Goal: Transaction & Acquisition: Purchase product/service

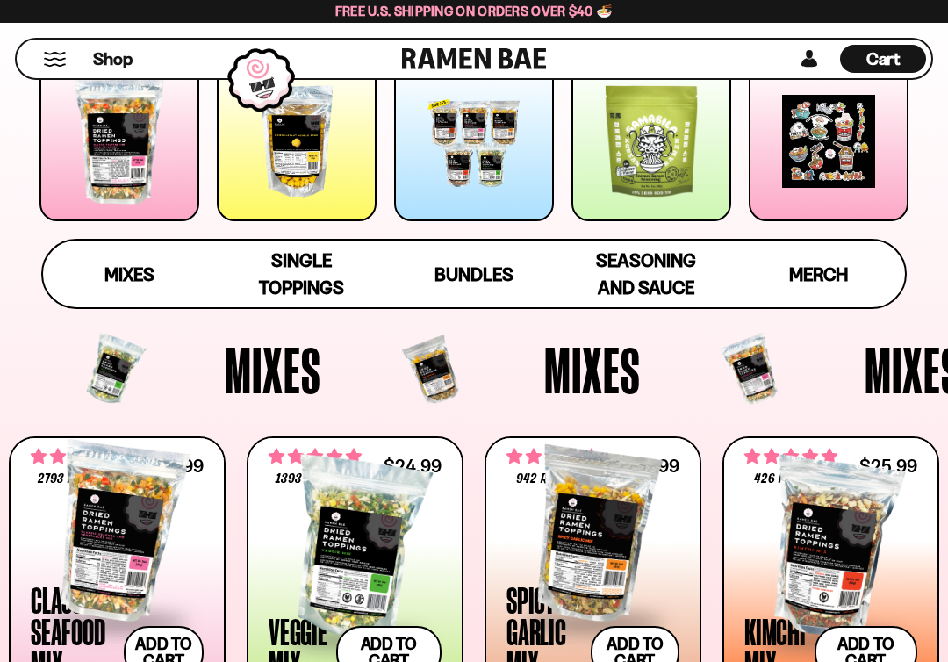
scroll to position [499, 0]
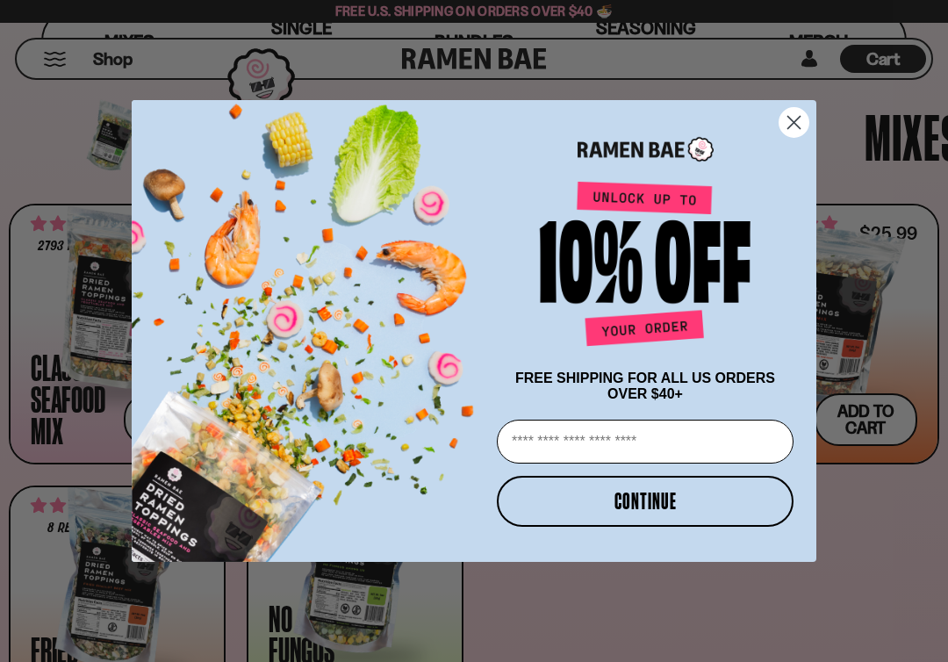
click at [807, 118] on circle "Close dialog" at bounding box center [793, 122] width 29 height 29
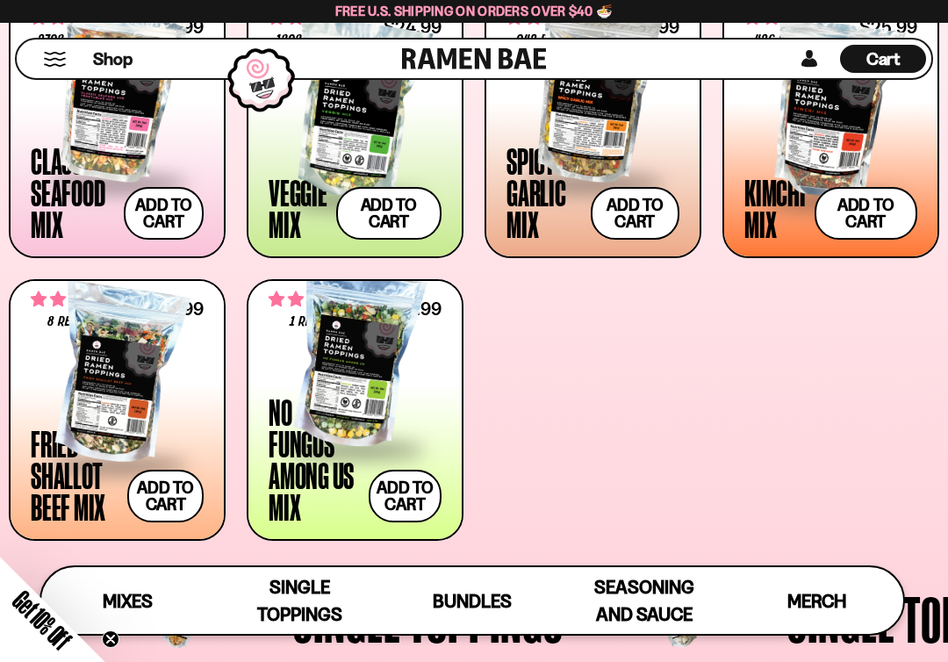
scroll to position [684, 0]
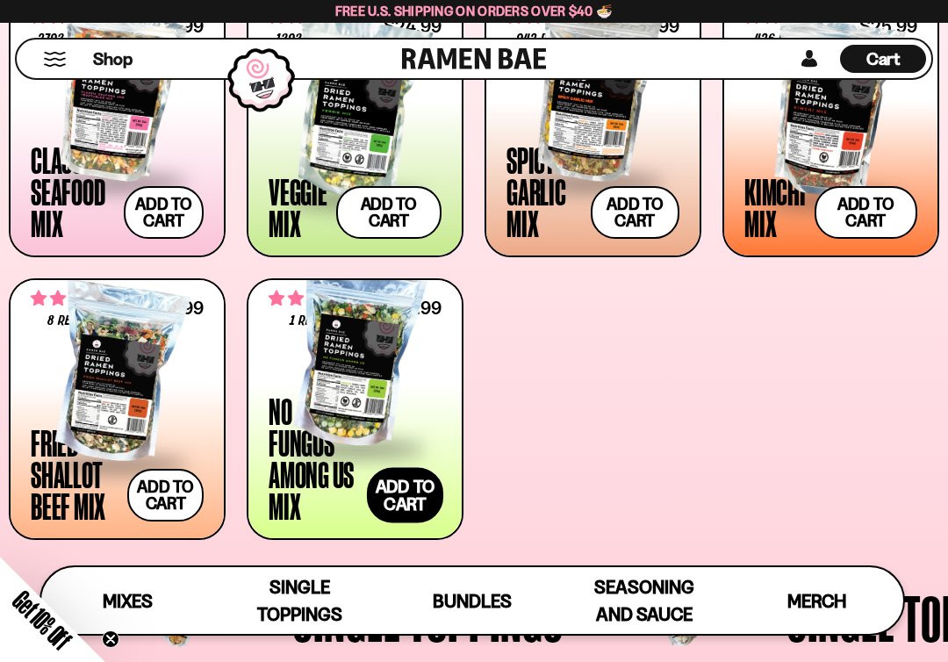
click at [410, 479] on button "Add to cart Add — Regular price $24.99 Regular price Sale price $24.99 Unit pri…" at bounding box center [405, 494] width 76 height 55
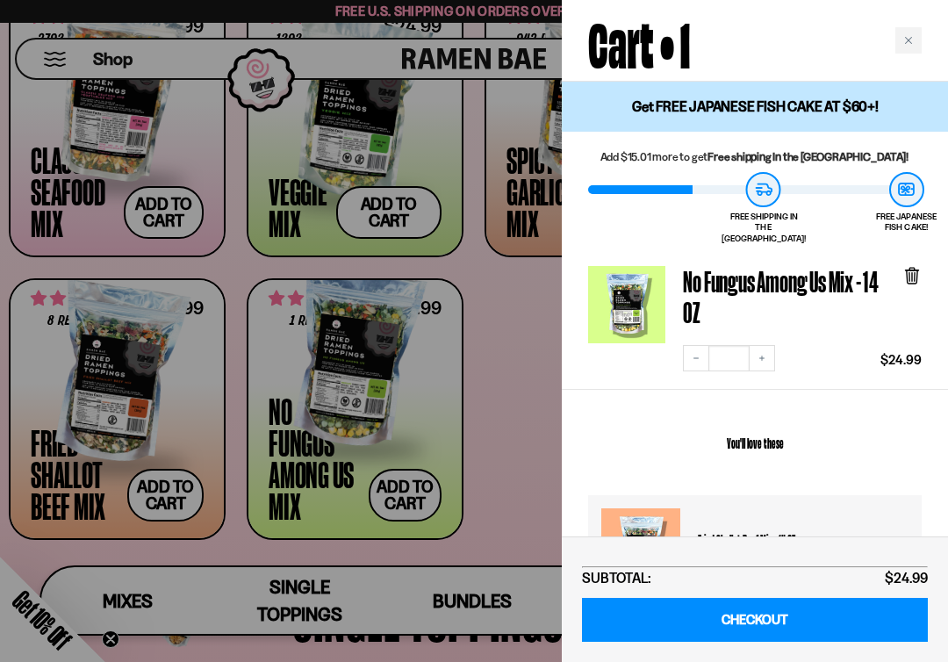
click at [516, 325] on div at bounding box center [474, 331] width 948 height 662
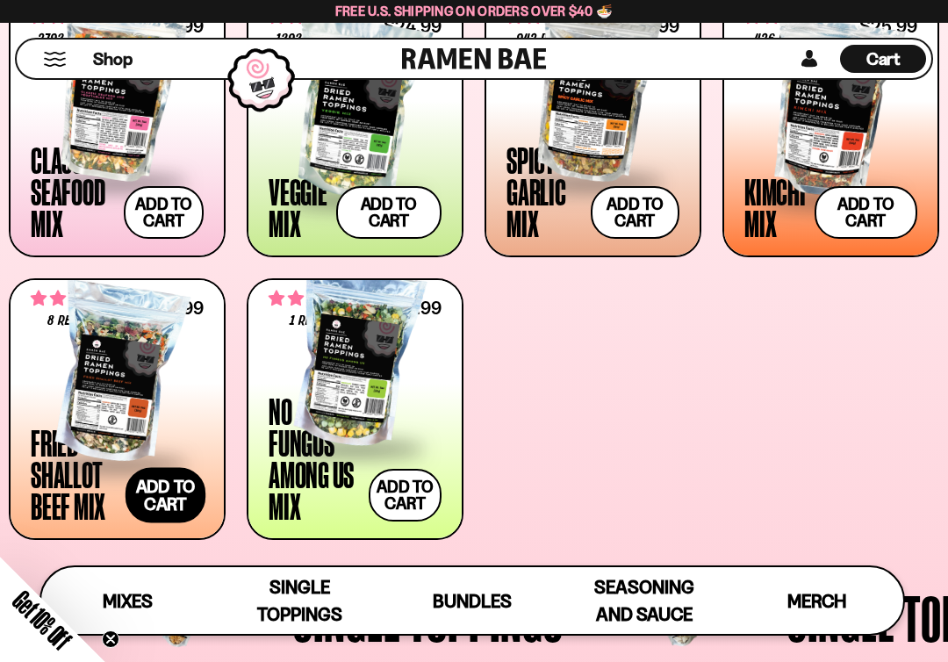
click at [168, 490] on button "Add to cart Add — Regular price $31.99 Regular price Sale price $31.99 Unit pri…" at bounding box center [165, 494] width 80 height 55
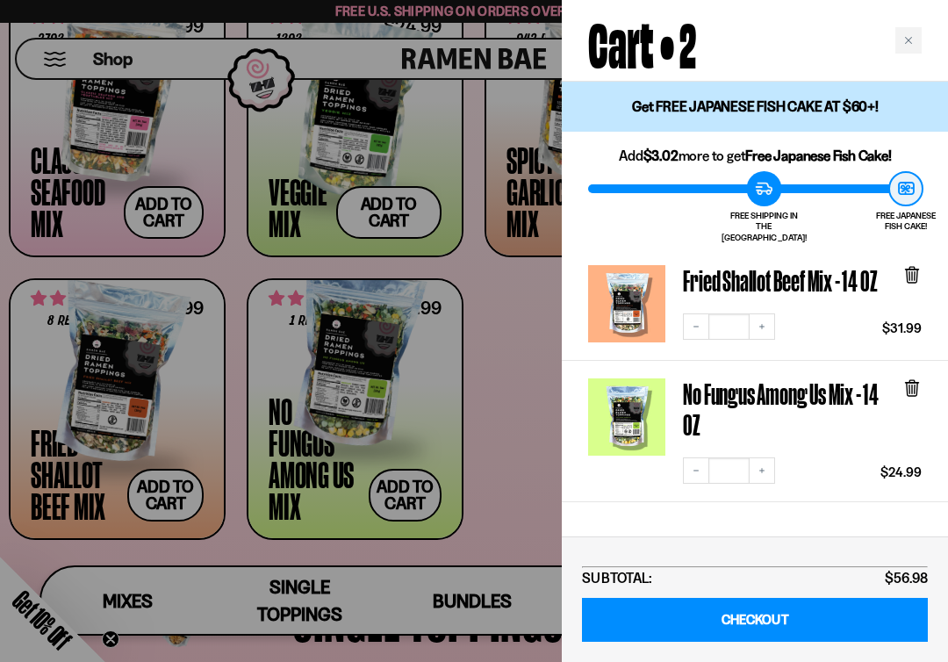
click at [507, 378] on div at bounding box center [474, 331] width 948 height 662
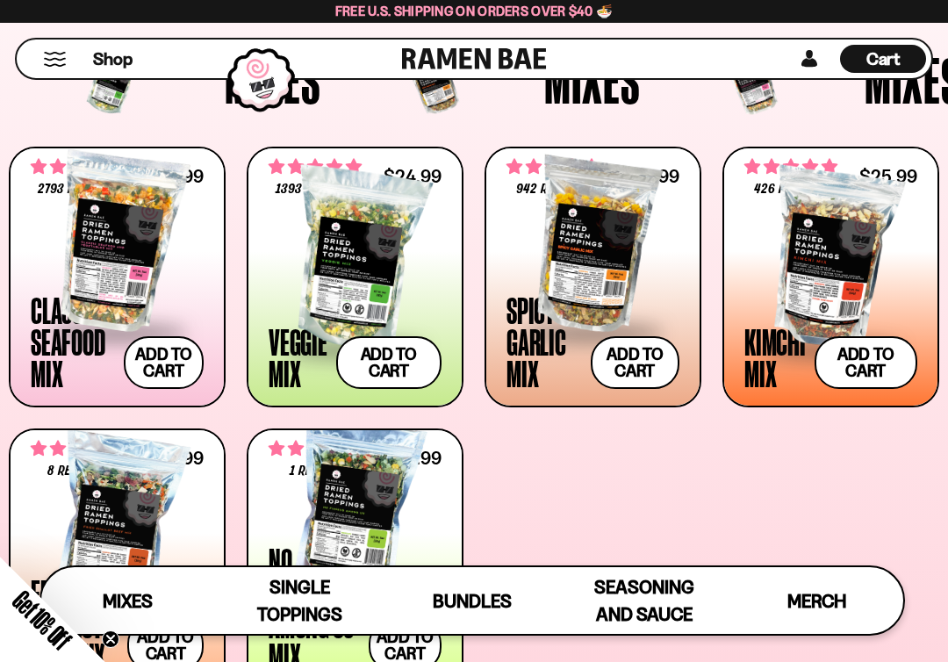
scroll to position [532, 0]
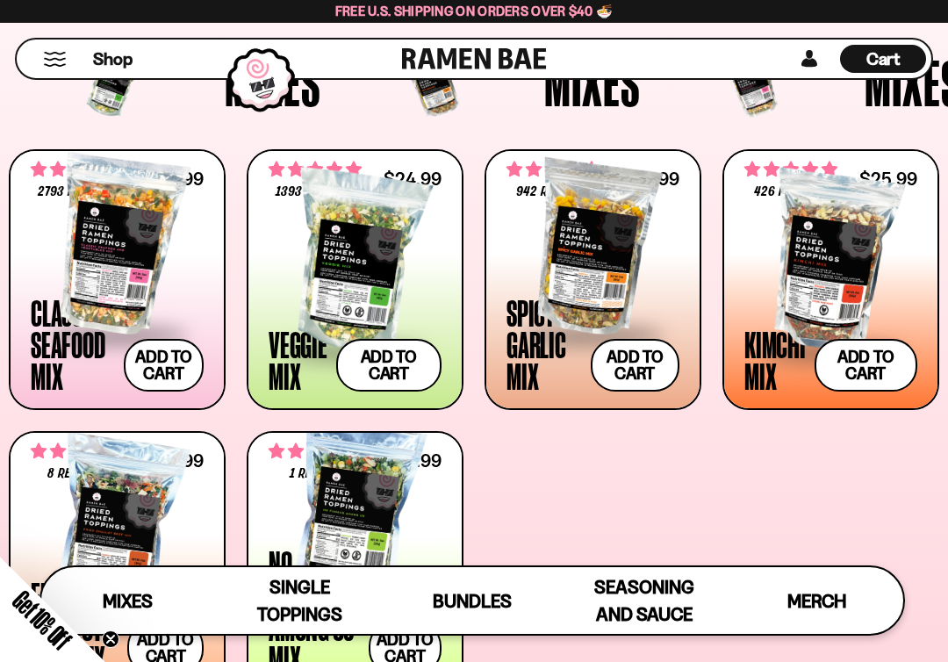
click at [165, 272] on div at bounding box center [117, 244] width 173 height 175
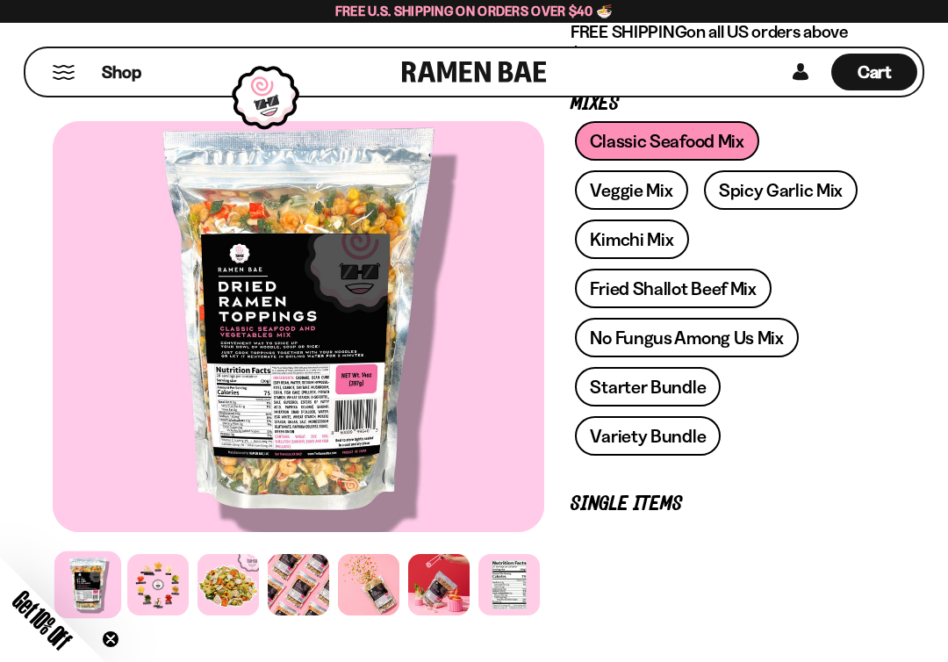
scroll to position [587, 0]
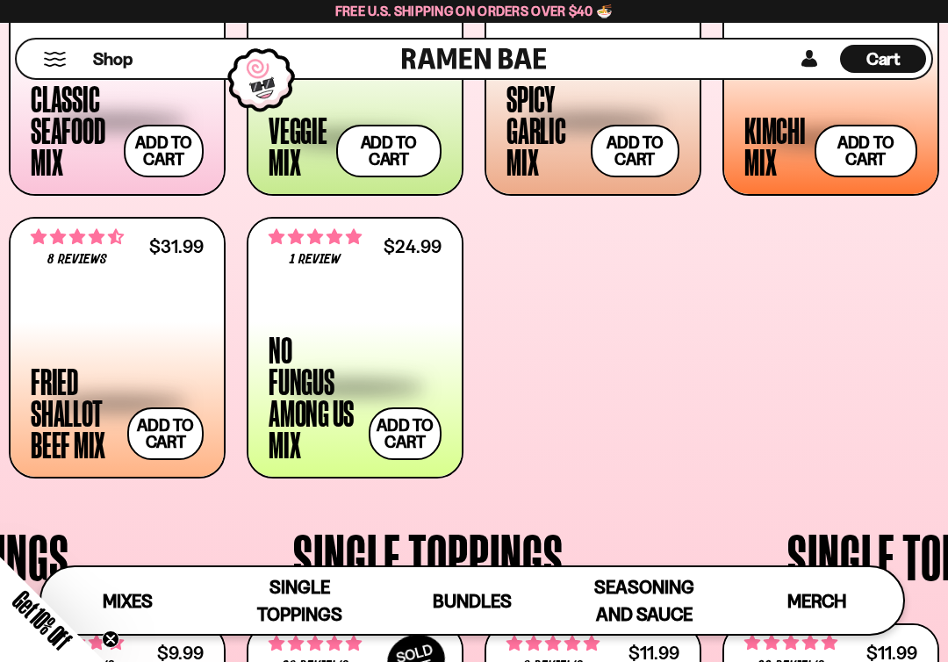
scroll to position [748, 0]
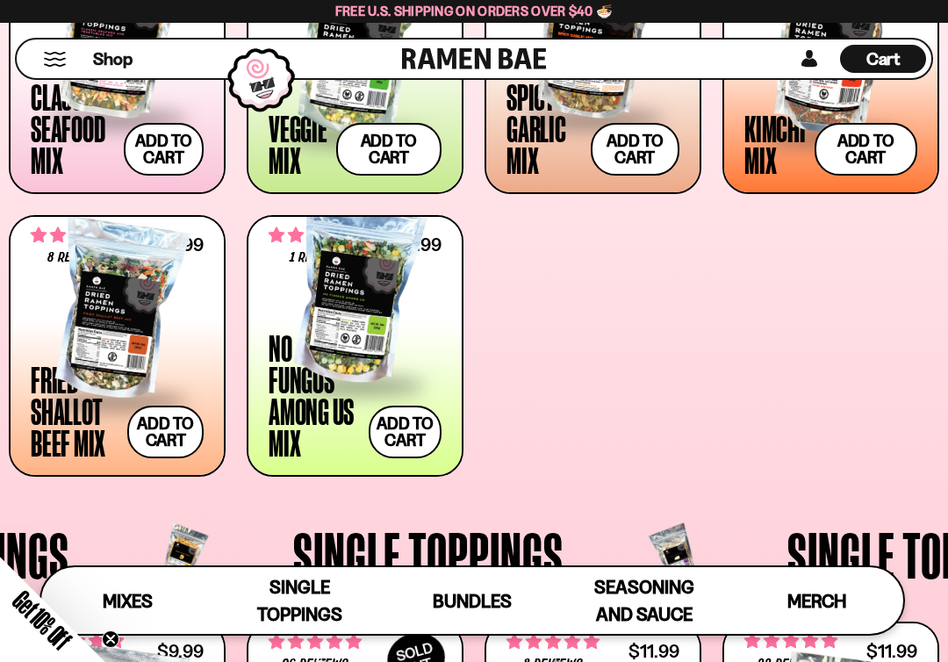
click at [378, 377] on span at bounding box center [354, 384] width 173 height 61
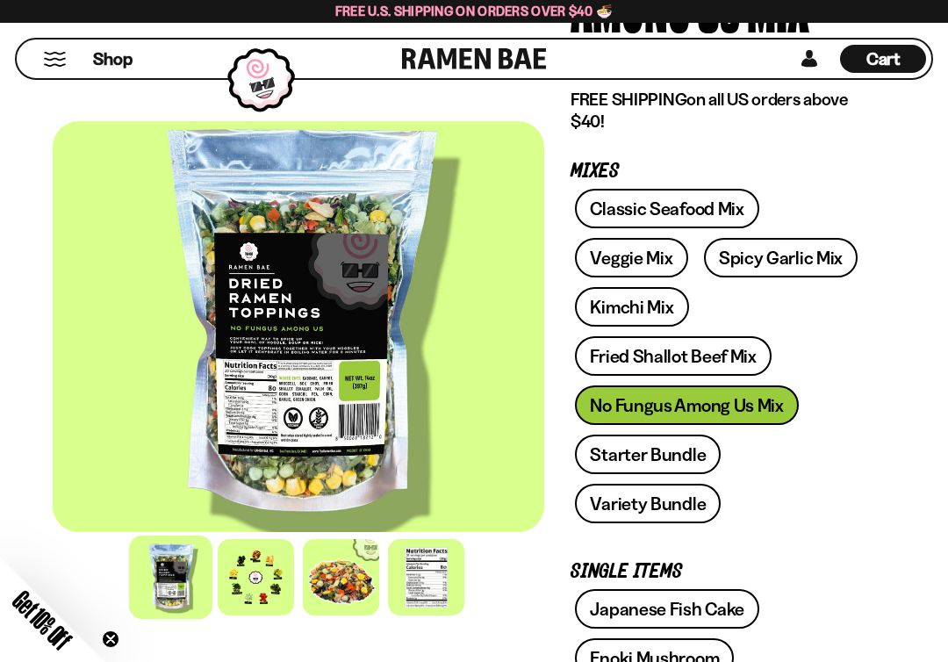
scroll to position [286, 0]
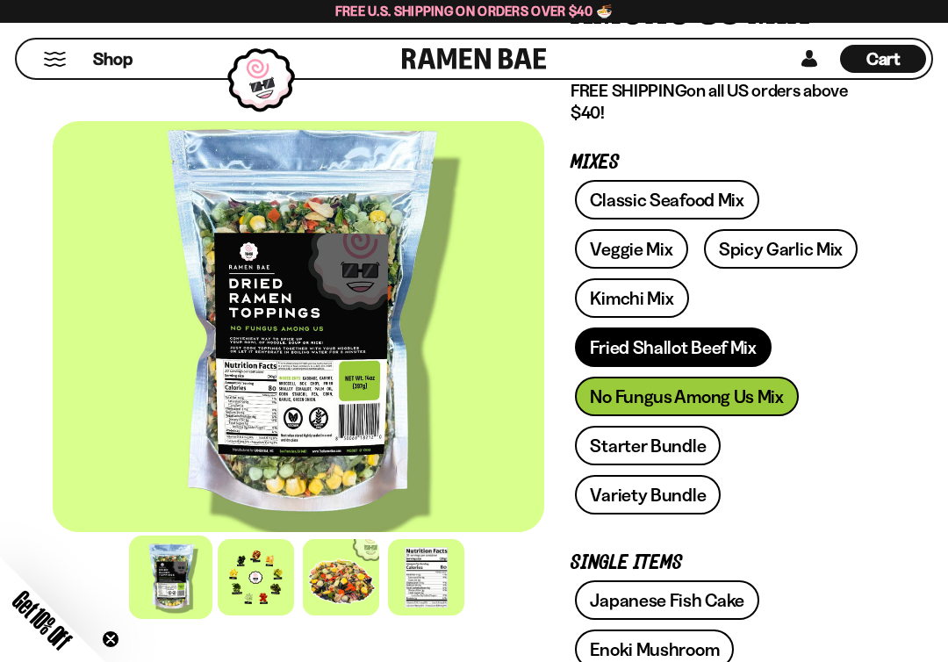
click at [625, 355] on link "Fried Shallot Beef Mix" at bounding box center [673, 346] width 196 height 39
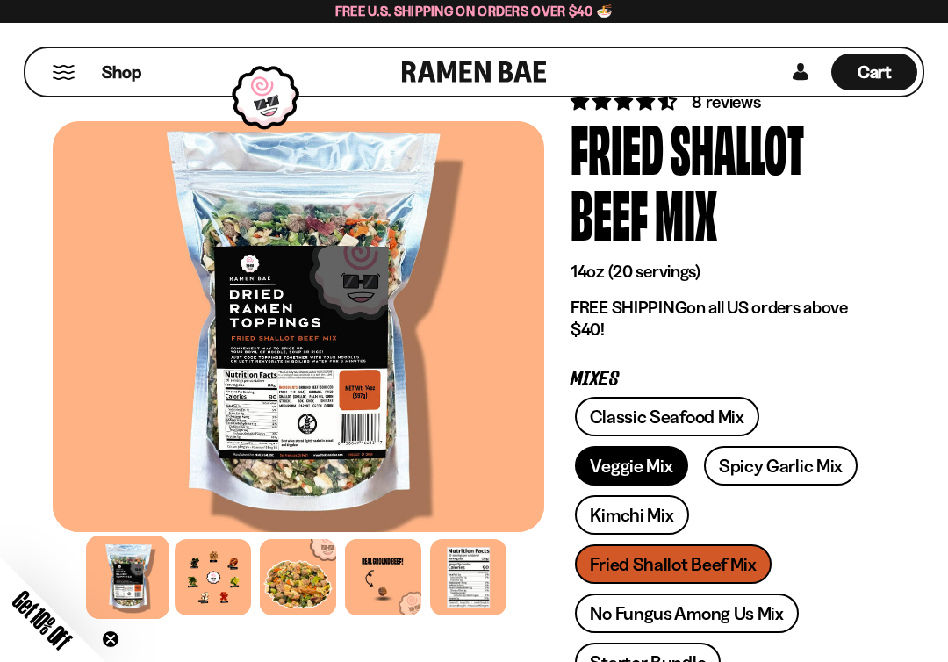
scroll to position [87, 0]
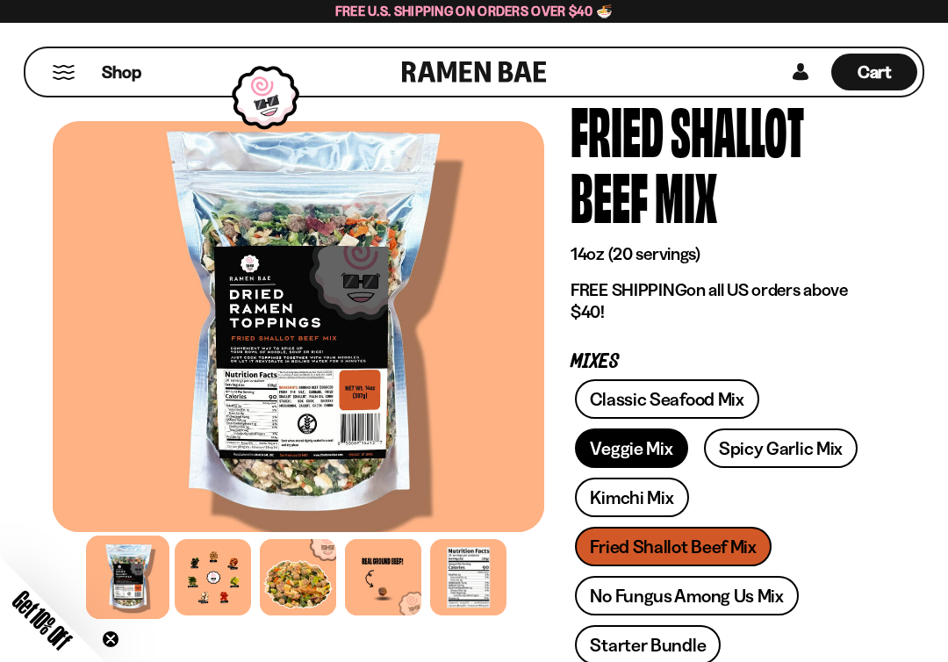
click at [609, 447] on link "Veggie Mix" at bounding box center [631, 447] width 112 height 39
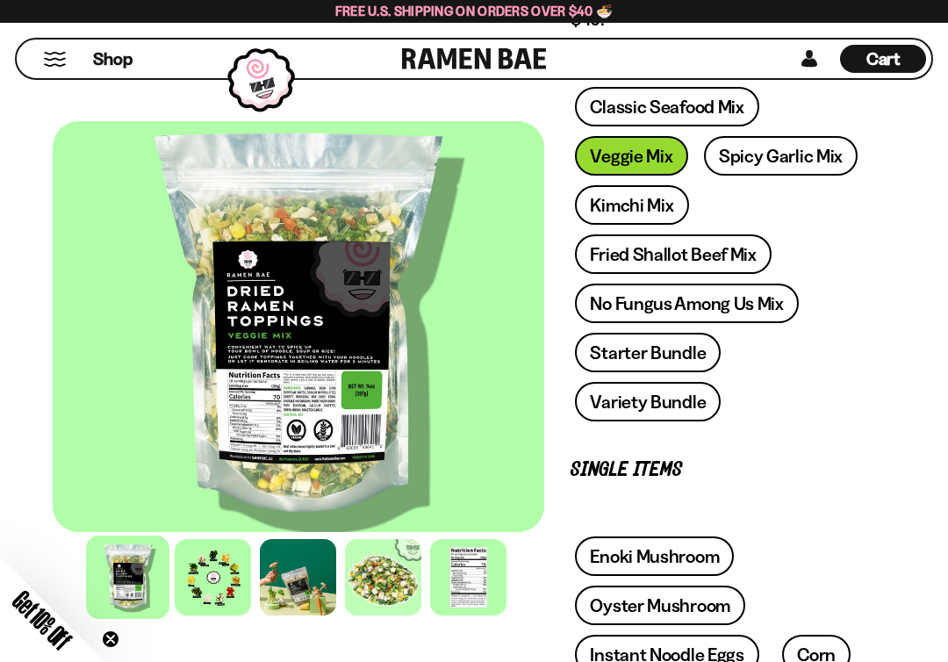
scroll to position [316, 0]
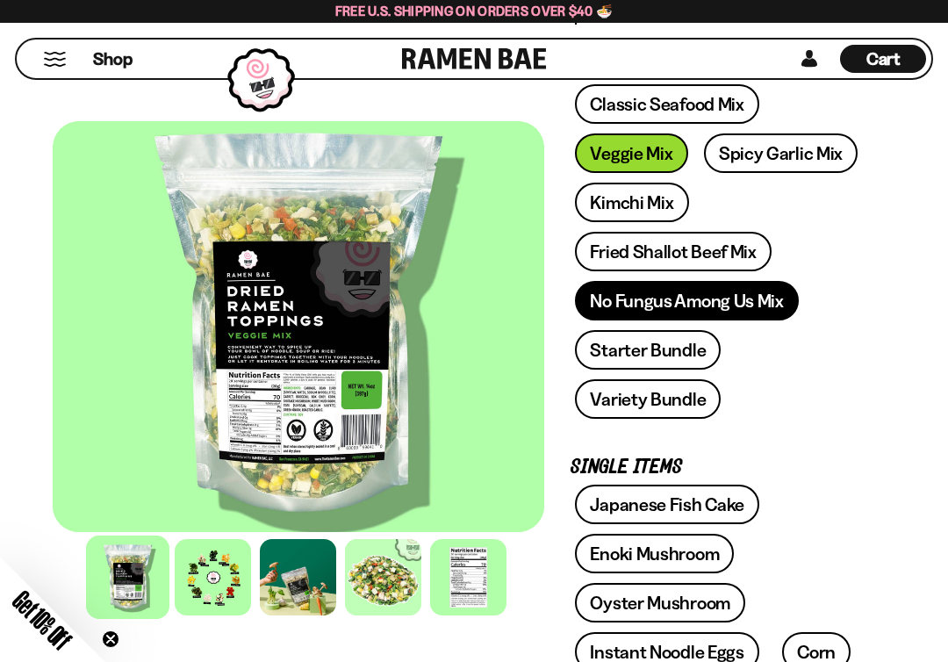
click at [647, 320] on link "No Fungus Among Us Mix" at bounding box center [686, 300] width 223 height 39
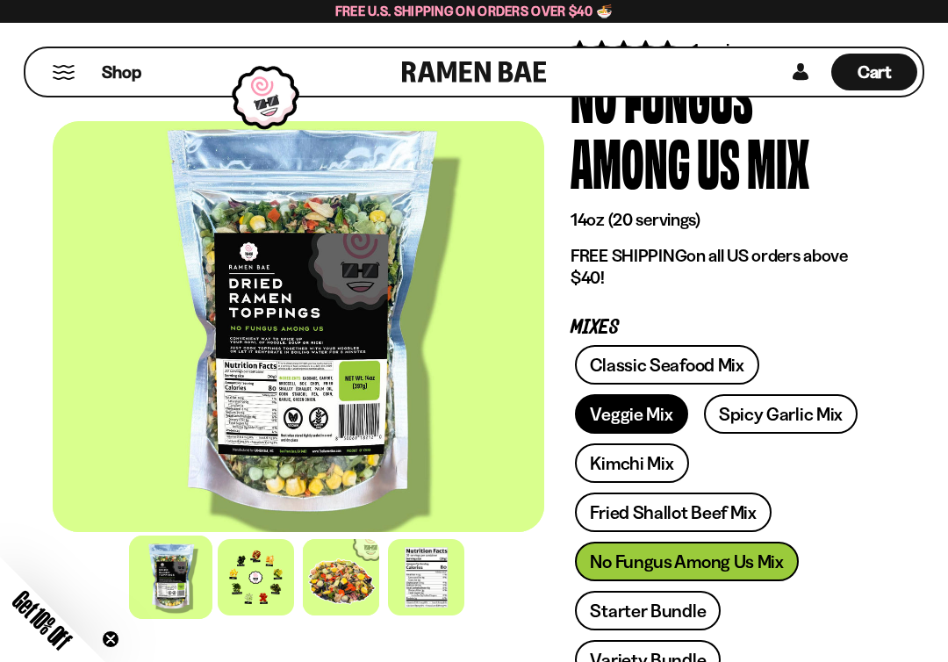
scroll to position [122, 0]
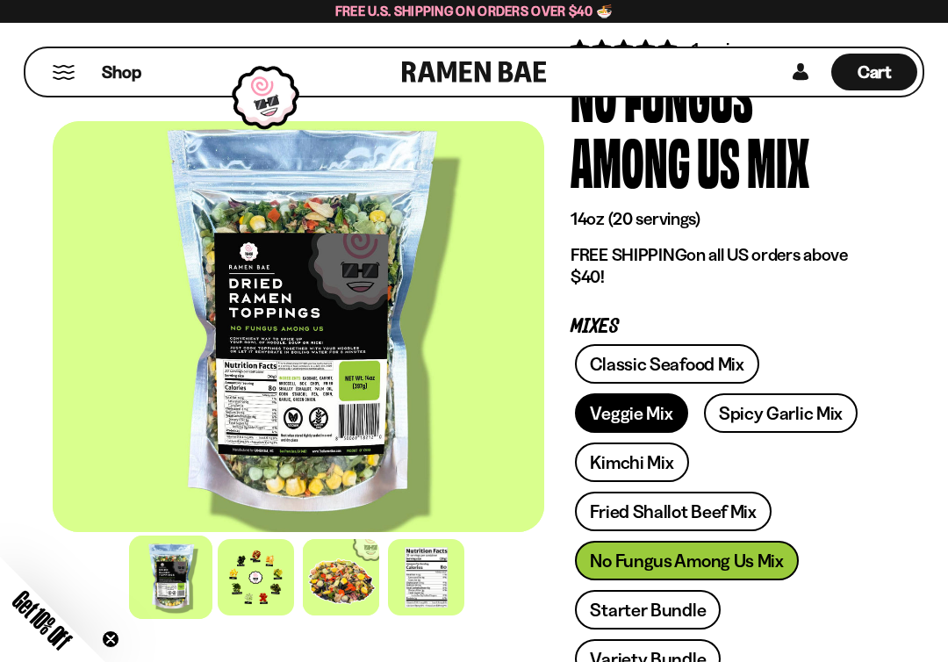
click at [617, 419] on link "Veggie Mix" at bounding box center [631, 412] width 112 height 39
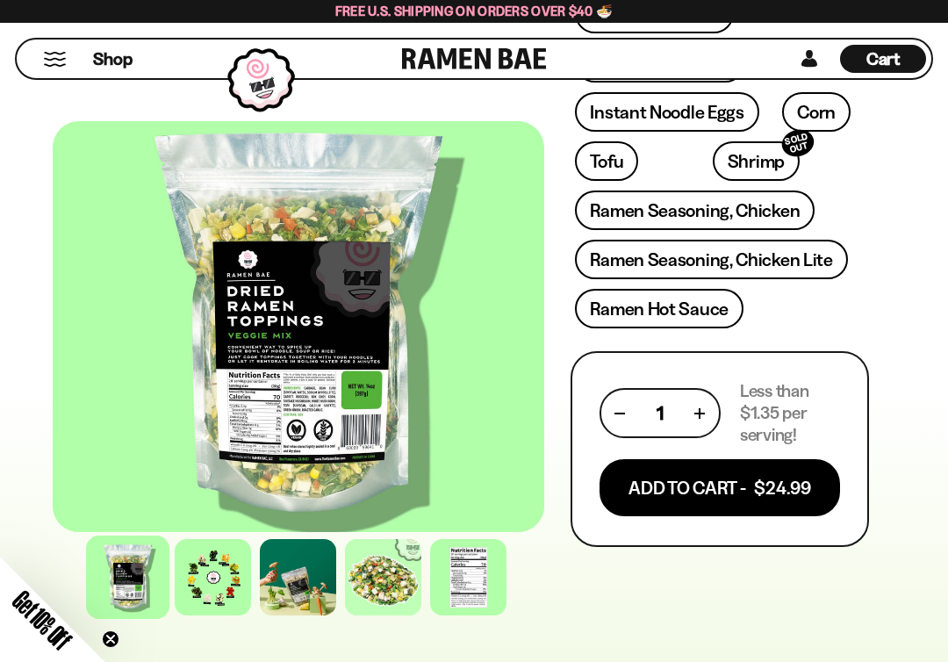
scroll to position [857, 0]
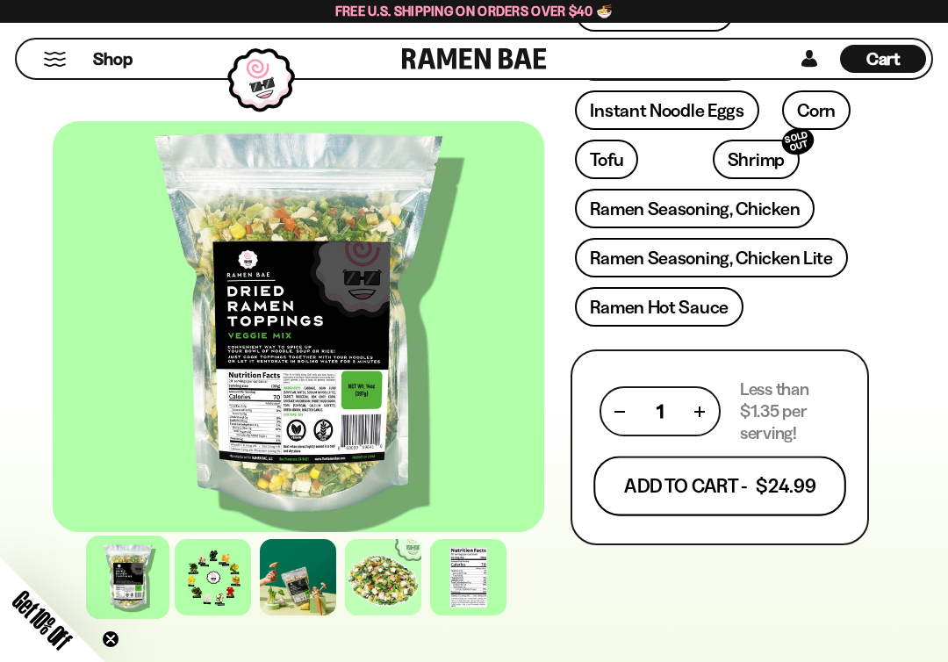
click at [733, 492] on button "Add To Cart - $24.99" at bounding box center [719, 486] width 253 height 60
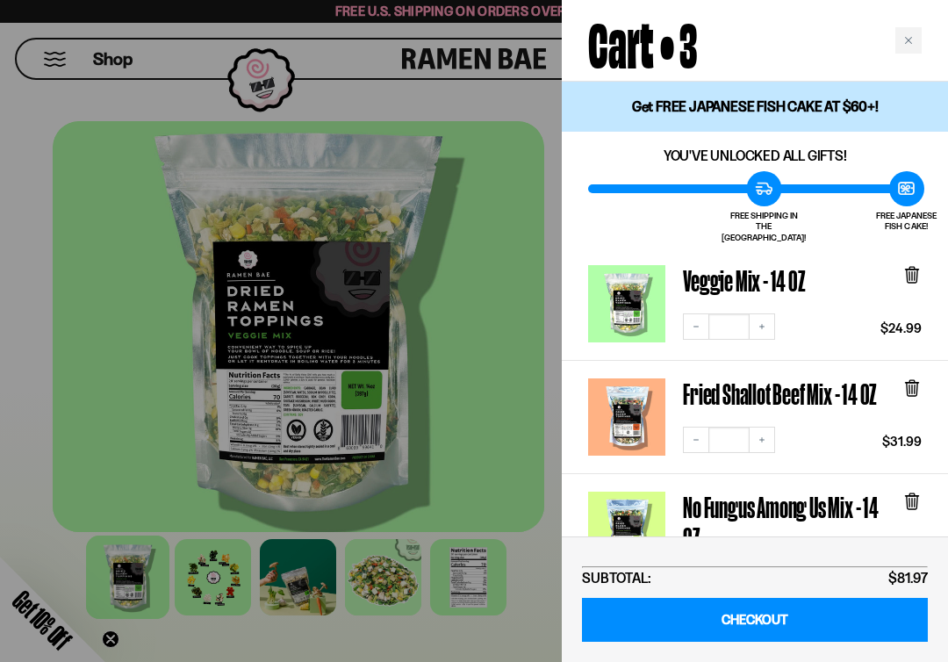
click at [540, 579] on div at bounding box center [474, 331] width 948 height 662
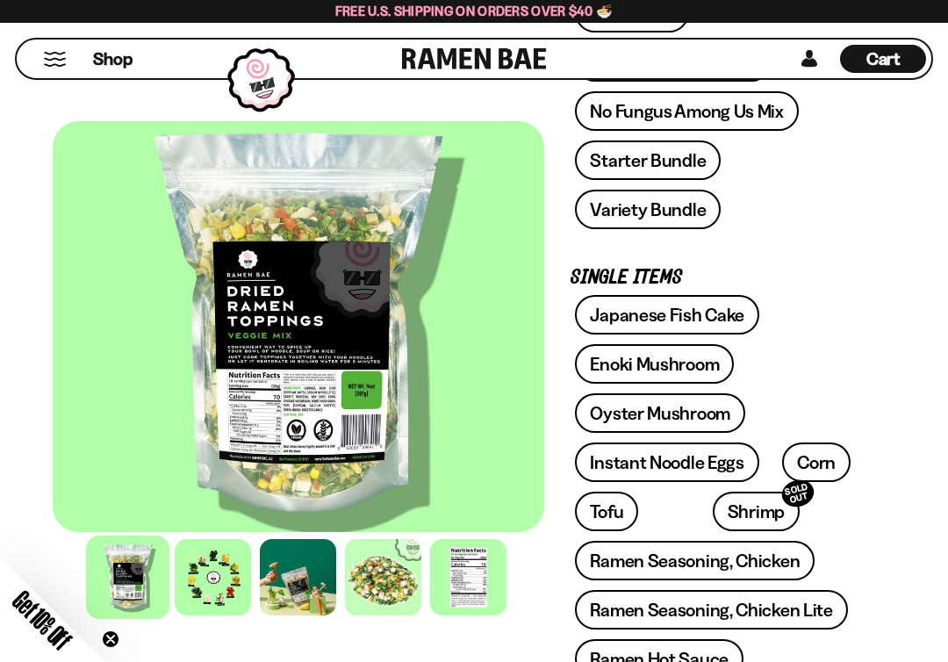
scroll to position [410, 0]
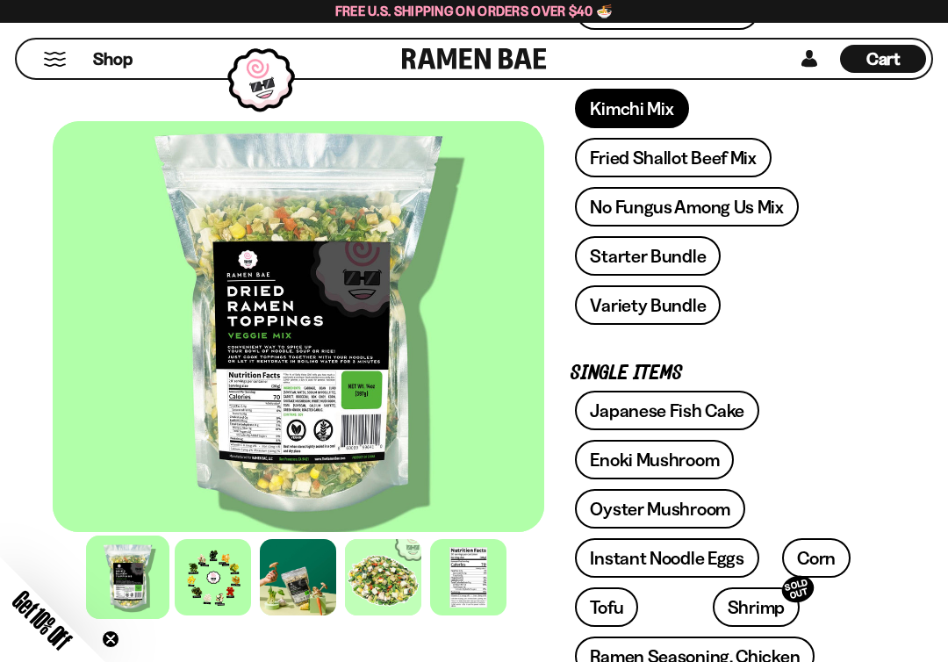
click at [633, 118] on link "Kimchi Mix" at bounding box center [631, 108] width 113 height 39
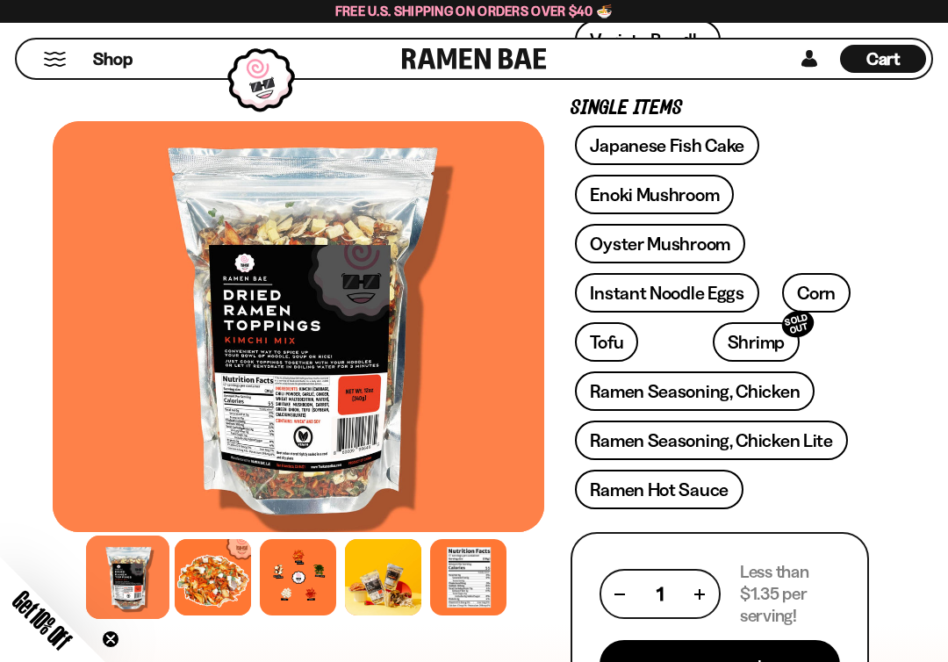
scroll to position [589, 0]
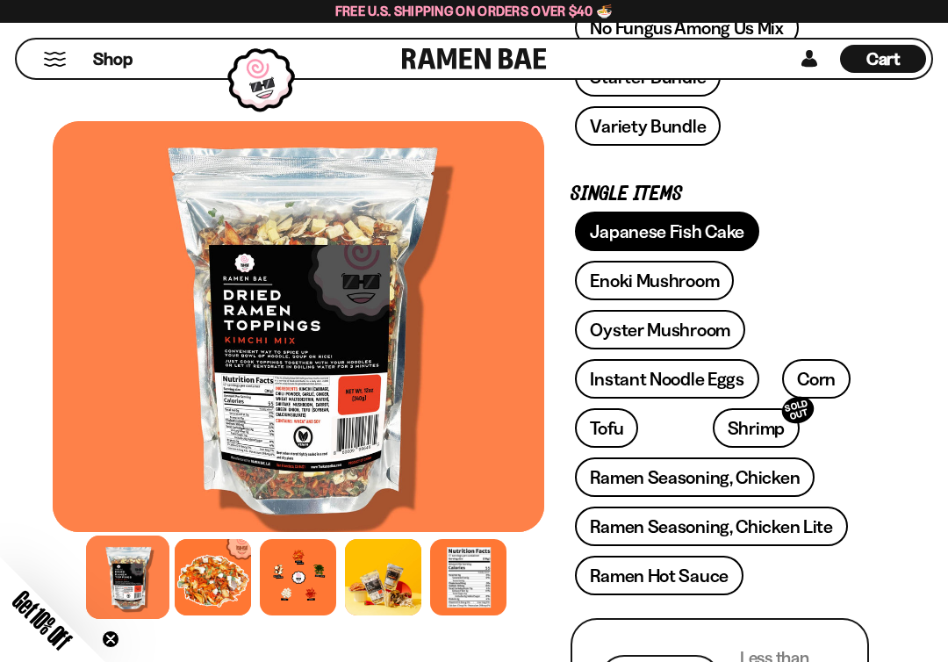
click at [658, 226] on link "Japanese Fish Cake" at bounding box center [667, 230] width 184 height 39
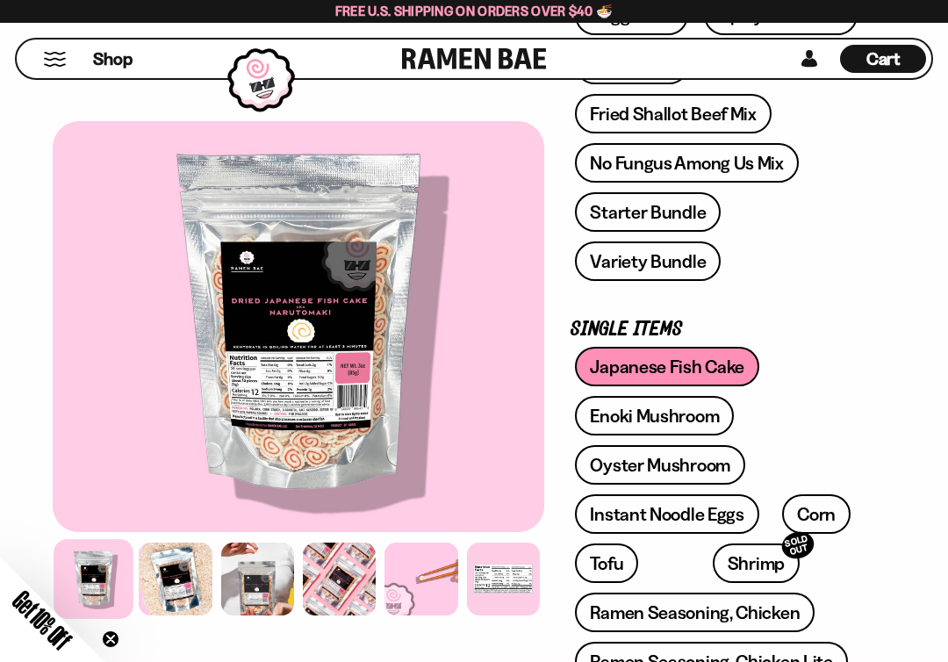
scroll to position [626, 0]
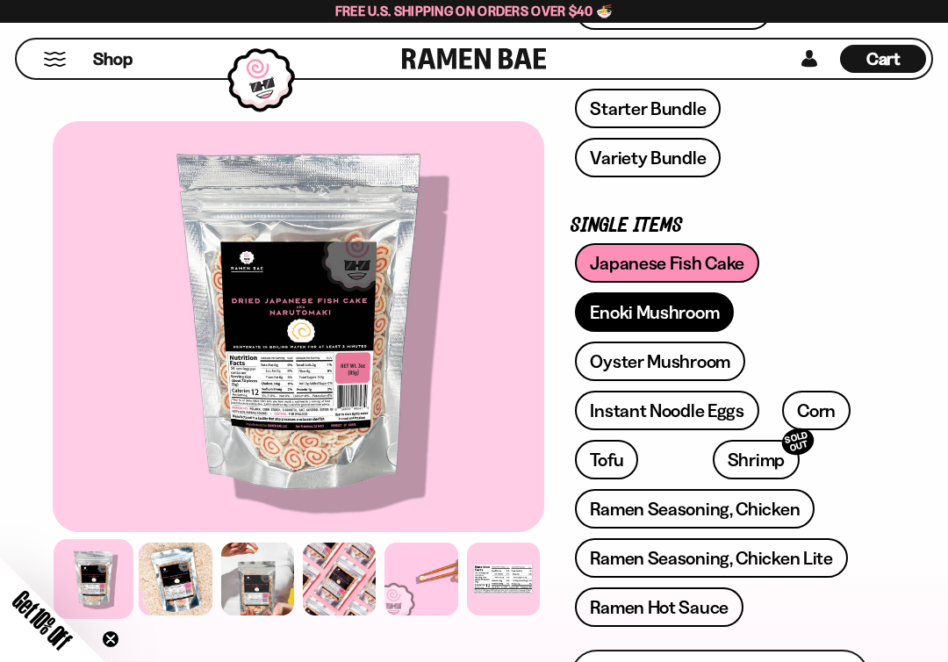
click at [672, 312] on link "Enoki Mushroom" at bounding box center [654, 311] width 159 height 39
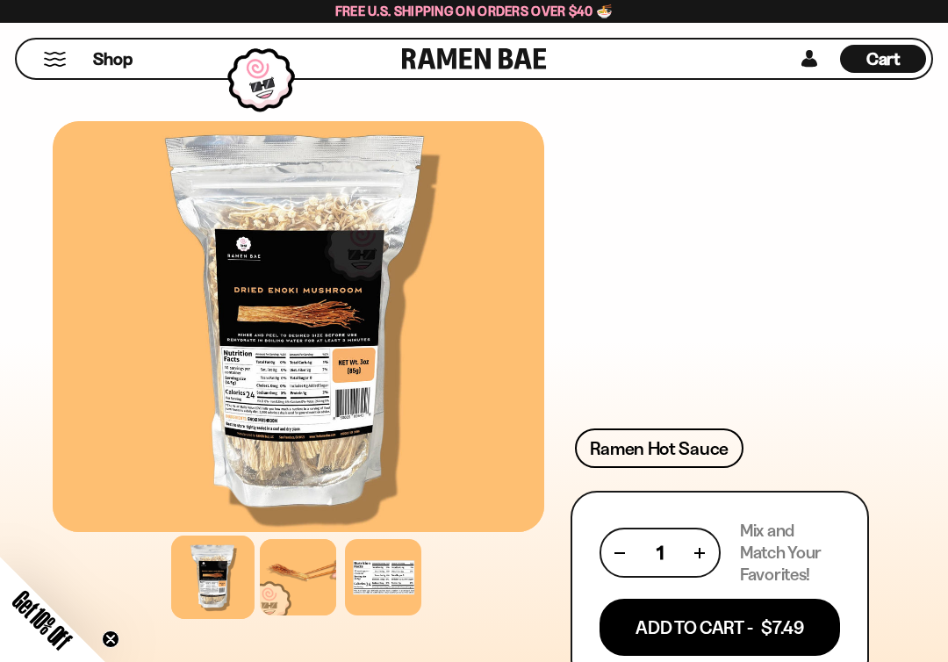
scroll to position [1079, 0]
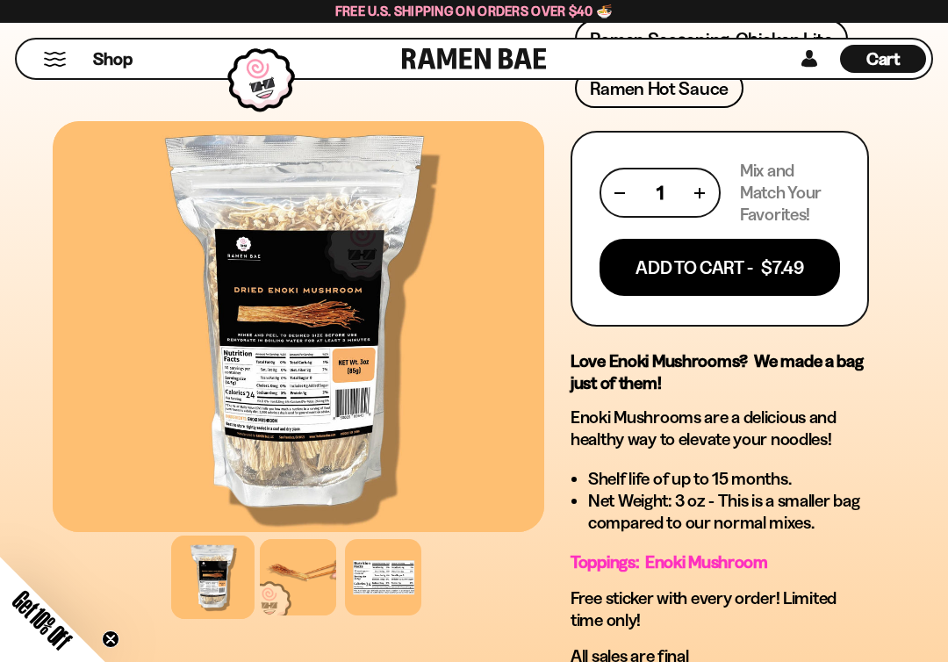
click at [662, 470] on li "Shelf life of up to 15 months." at bounding box center [728, 479] width 281 height 22
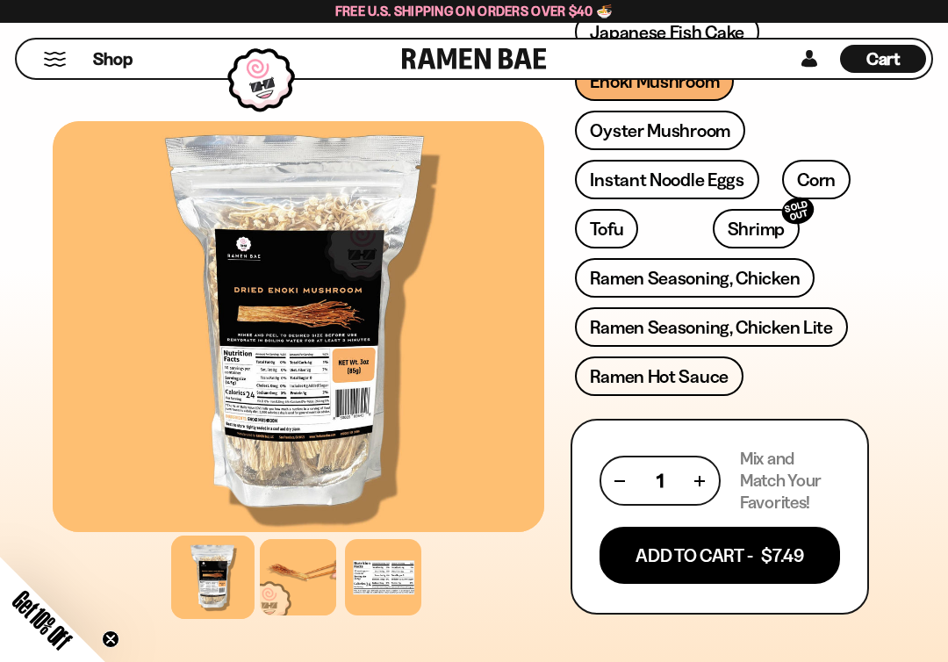
scroll to position [785, 0]
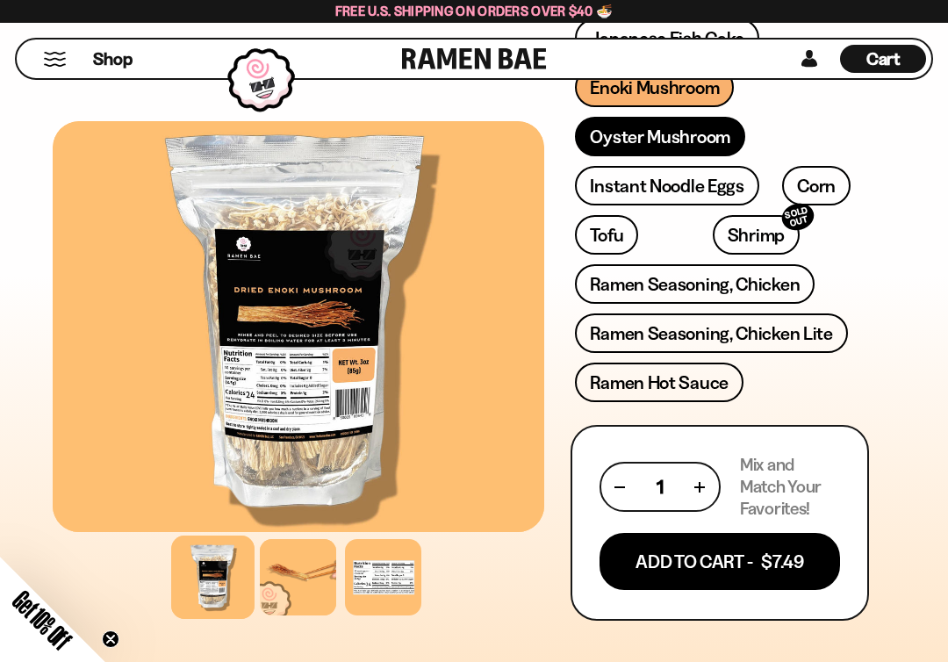
click at [709, 142] on link "Oyster Mushroom" at bounding box center [660, 136] width 170 height 39
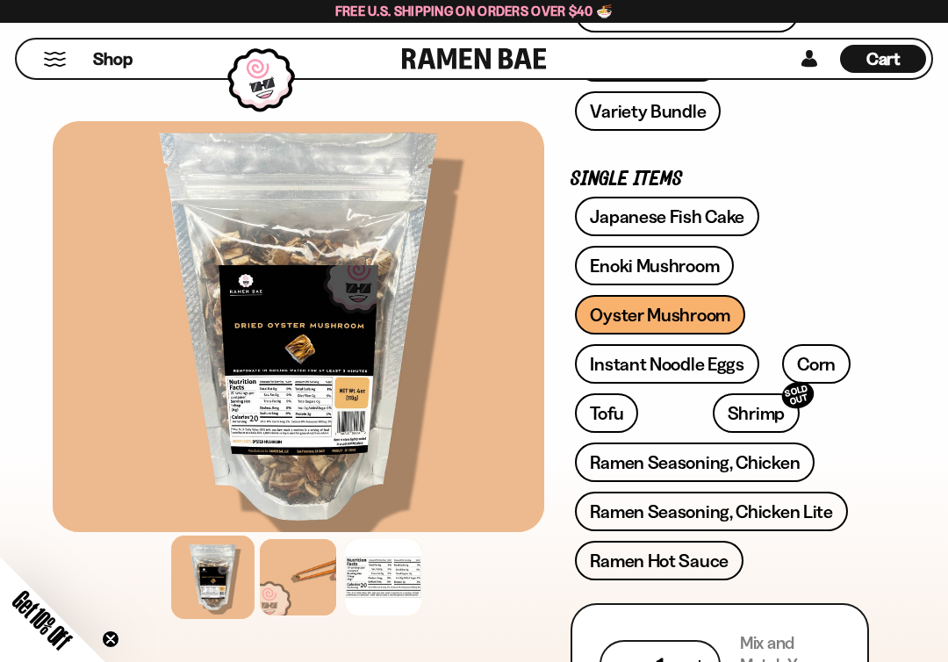
scroll to position [682, 0]
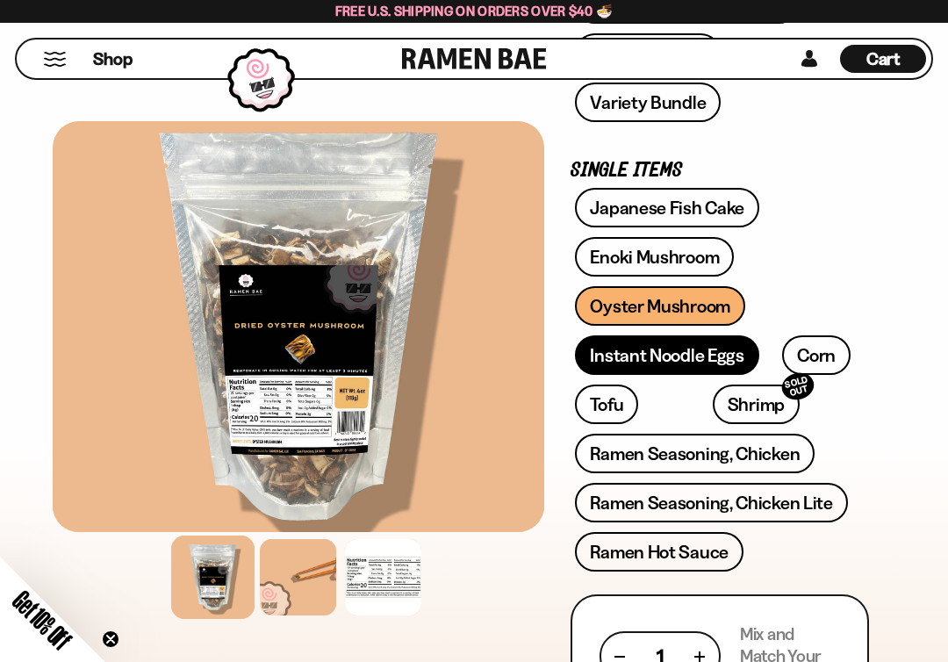
click at [726, 363] on link "Instant Noodle Eggs" at bounding box center [666, 354] width 183 height 39
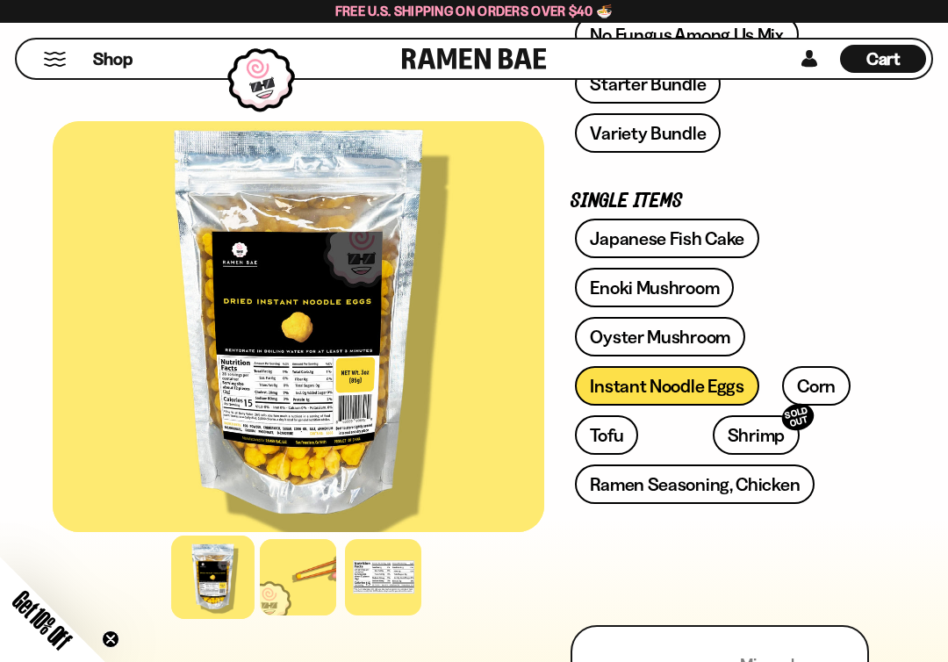
scroll to position [674, 0]
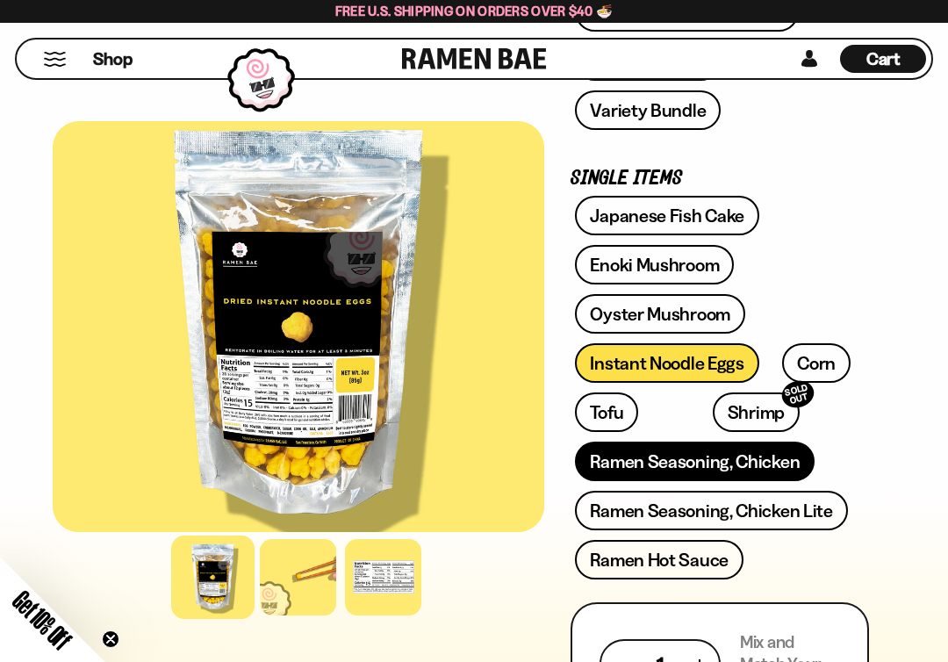
click at [662, 466] on link "Ramen Seasoning, Chicken" at bounding box center [695, 460] width 240 height 39
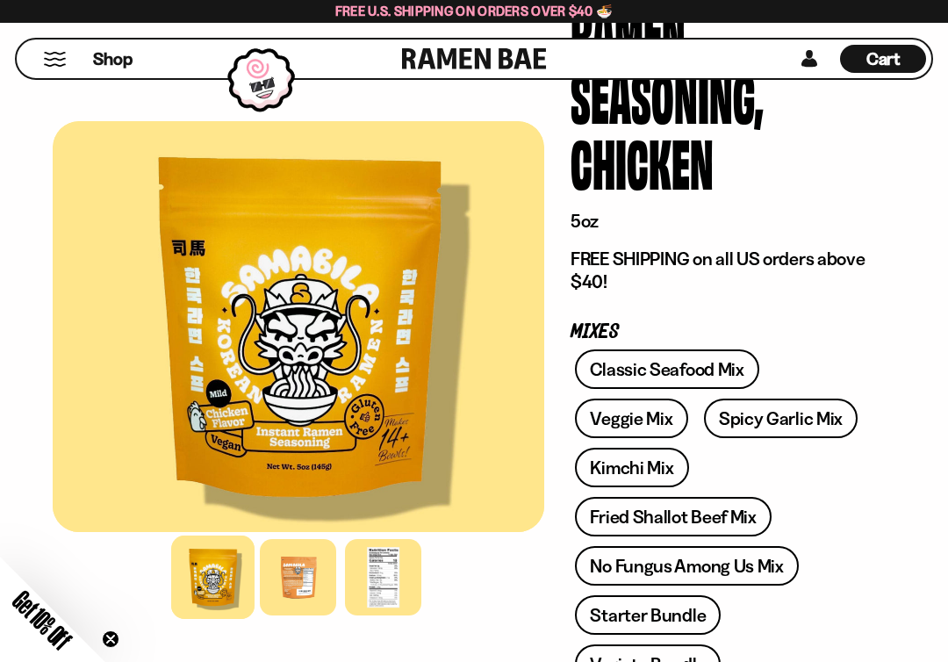
scroll to position [225, 0]
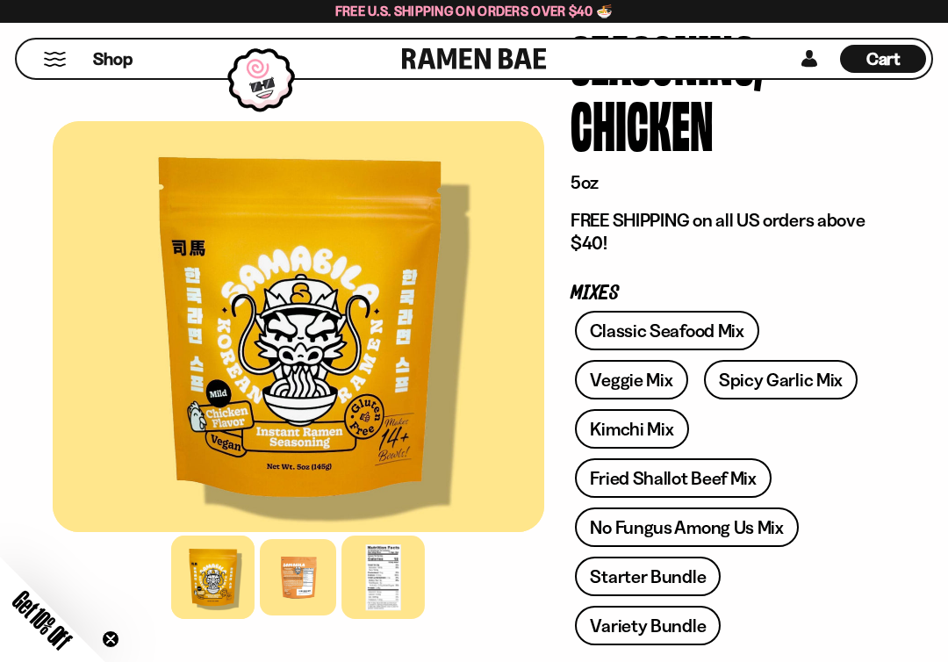
click at [379, 606] on div at bounding box center [383, 576] width 83 height 83
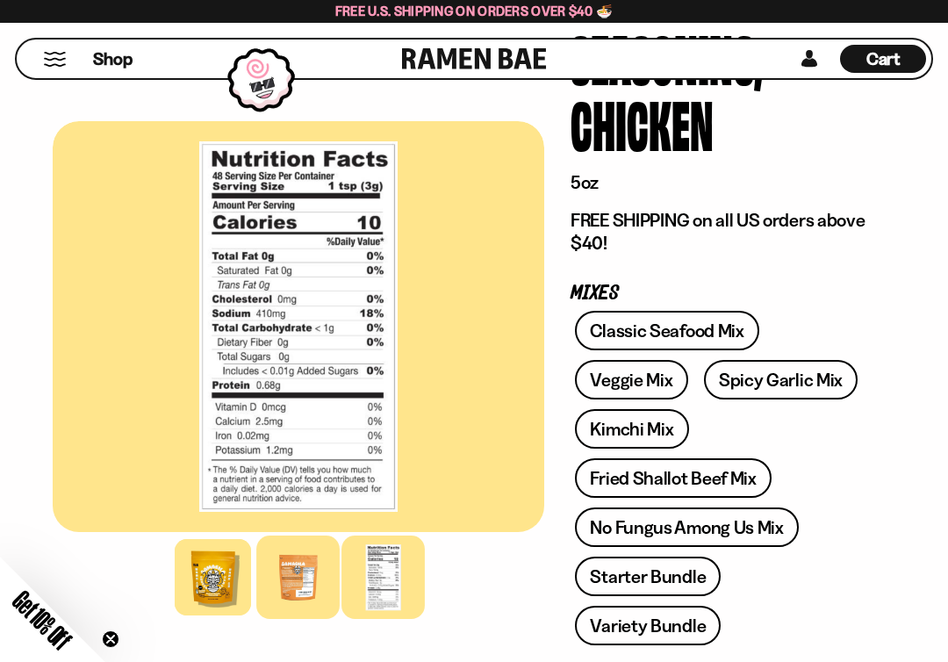
click at [284, 580] on div at bounding box center [298, 576] width 83 height 83
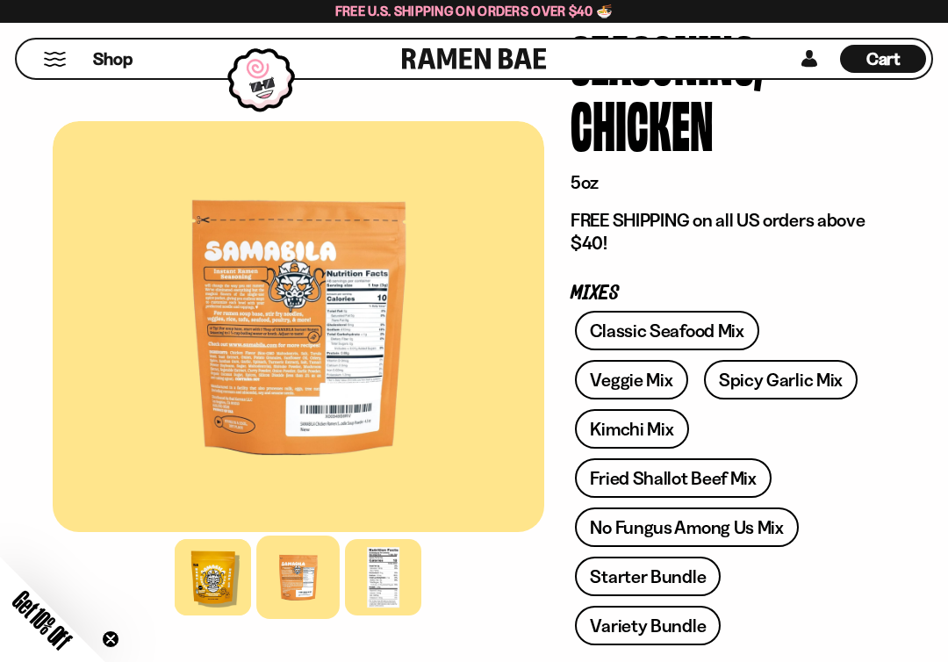
click at [248, 356] on div at bounding box center [298, 326] width 491 height 411
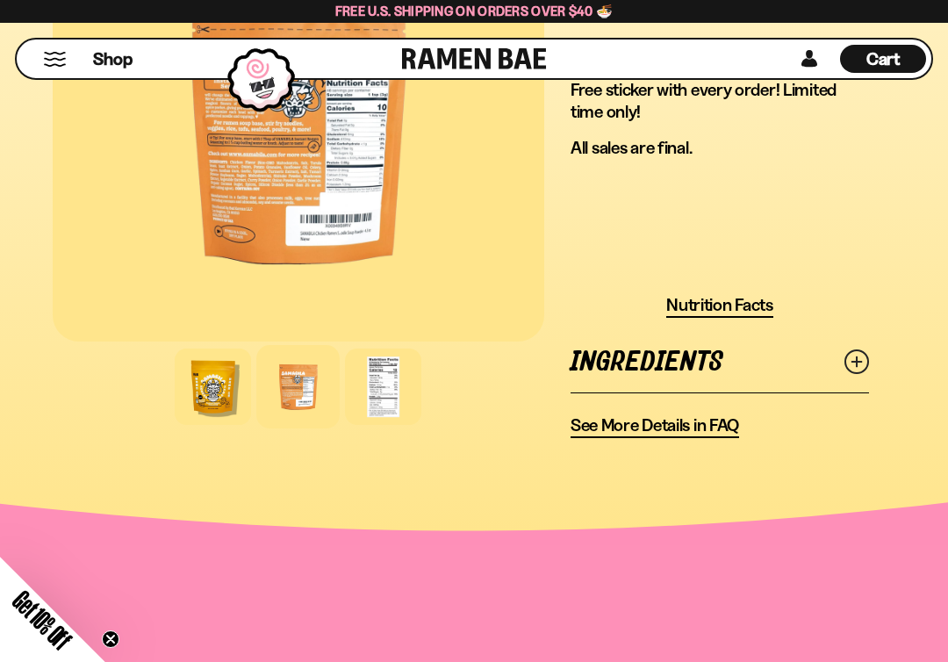
scroll to position [1849, 0]
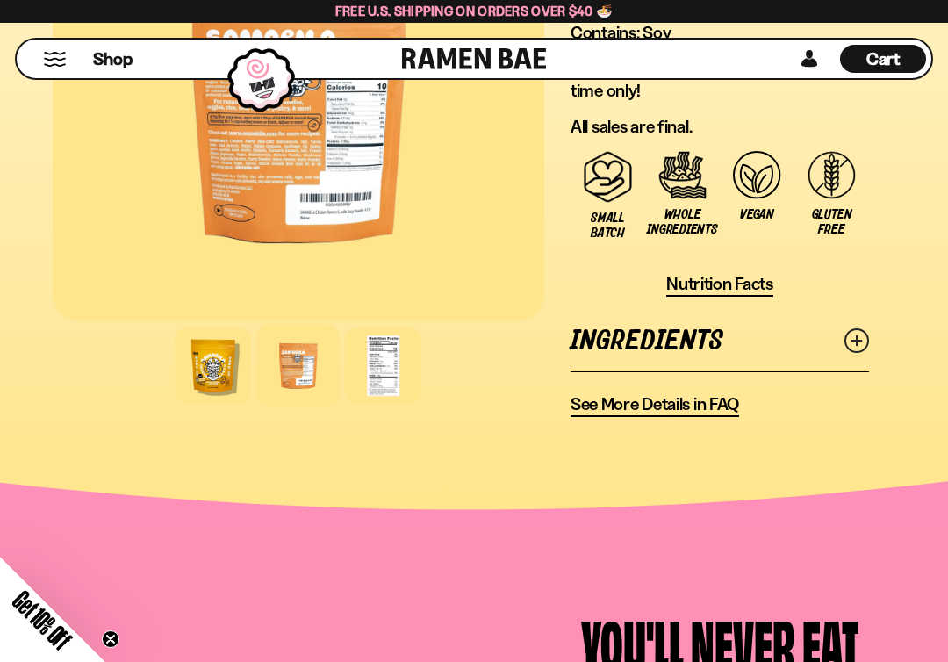
click at [854, 338] on icon at bounding box center [856, 340] width 25 height 25
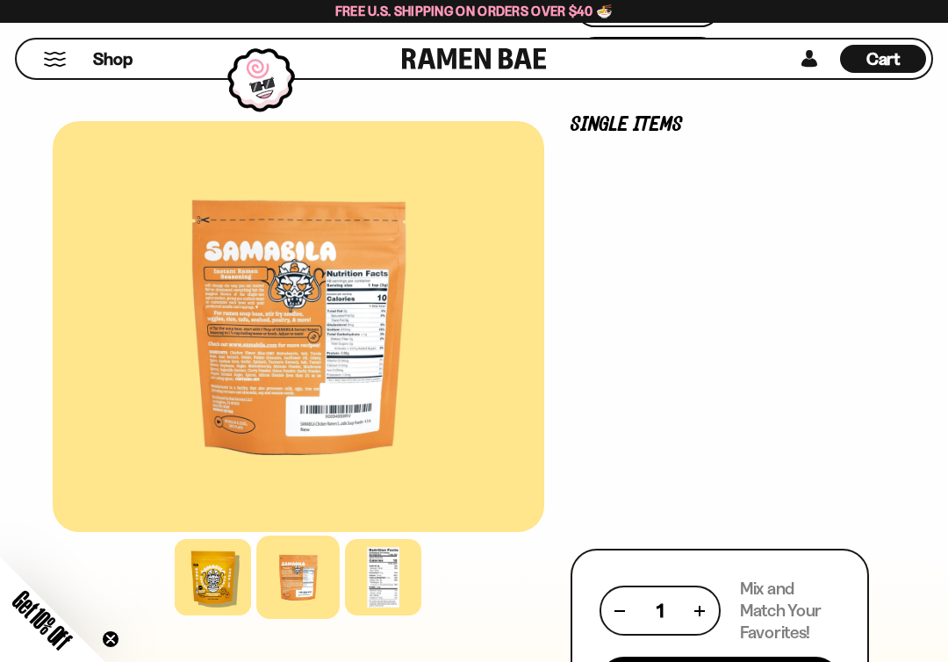
scroll to position [0, 0]
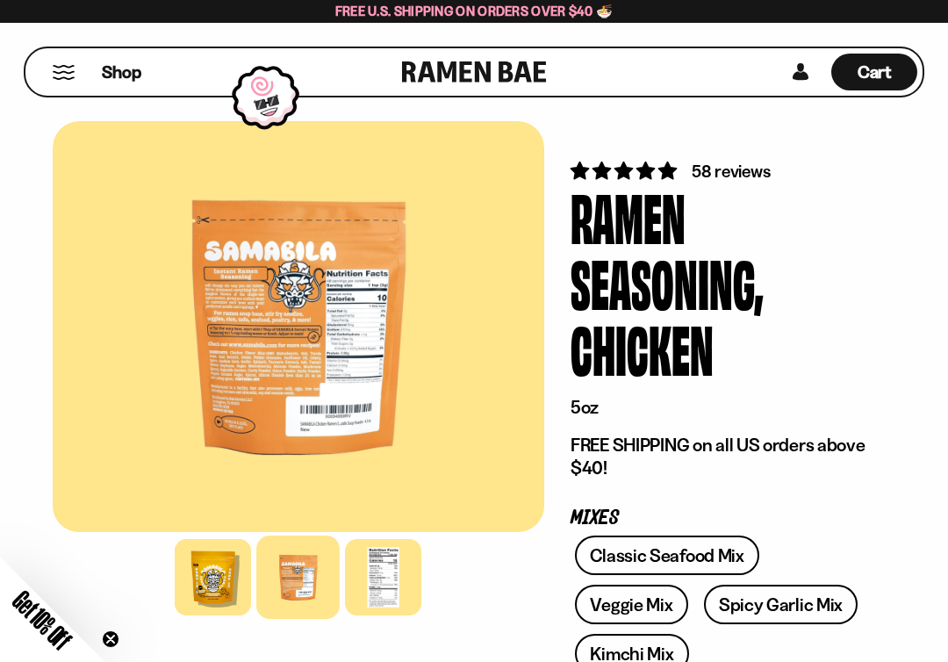
click at [58, 77] on button "Mobile Menu Trigger" at bounding box center [64, 72] width 24 height 15
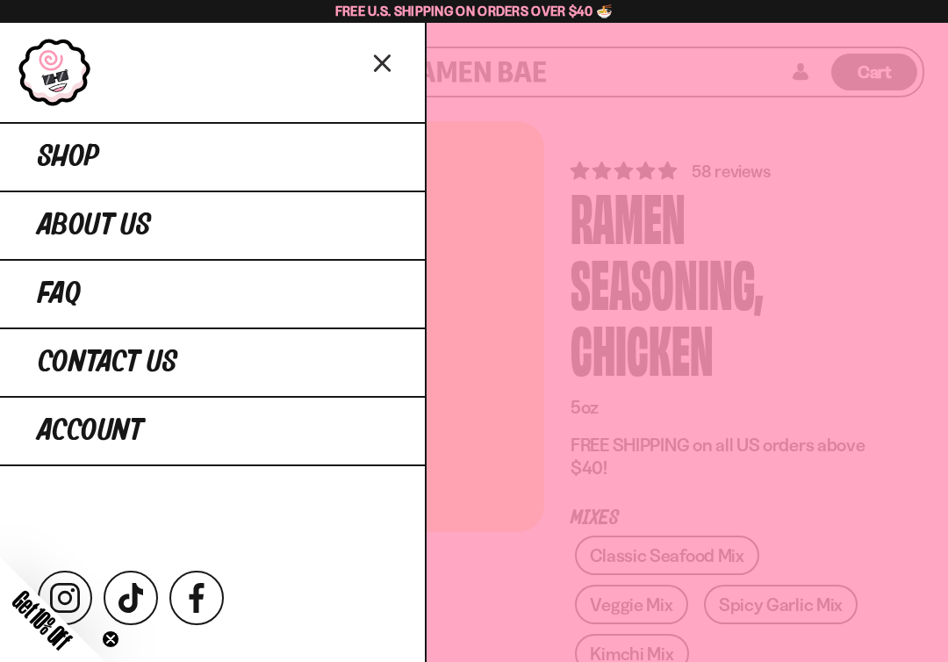
click at [895, 189] on div at bounding box center [474, 331] width 948 height 662
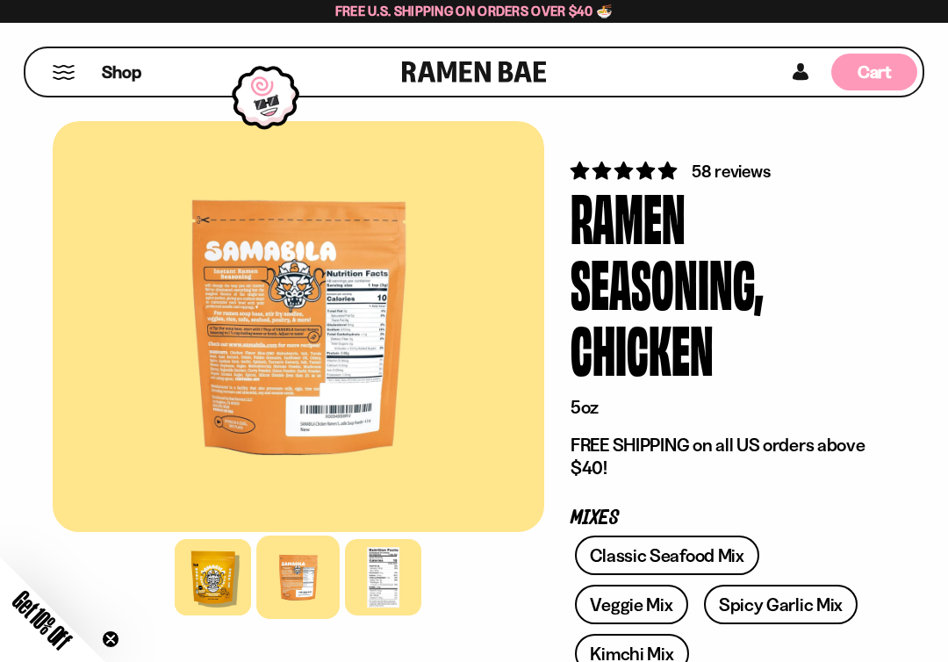
click at [879, 63] on span "Cart" at bounding box center [874, 71] width 34 height 21
